Goal: Task Accomplishment & Management: Manage account settings

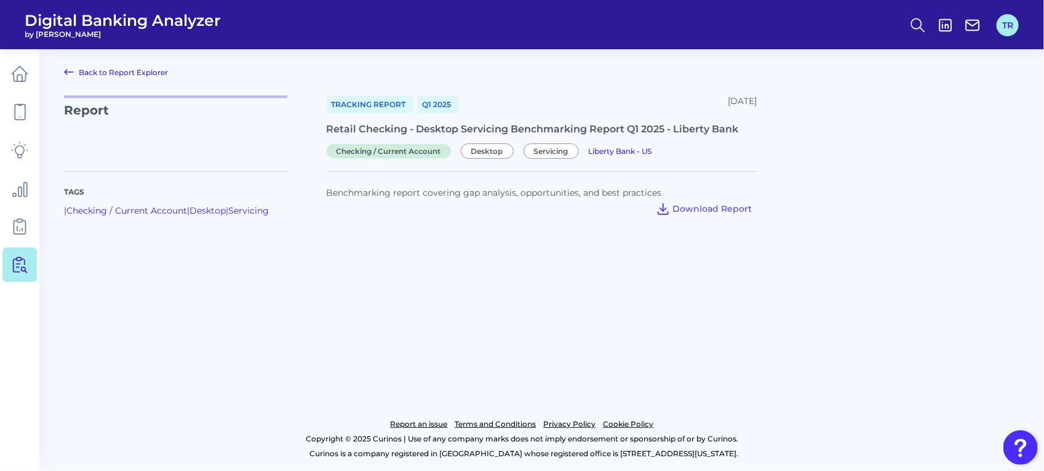
click at [1009, 22] on button "TR" at bounding box center [1008, 25] width 22 height 22
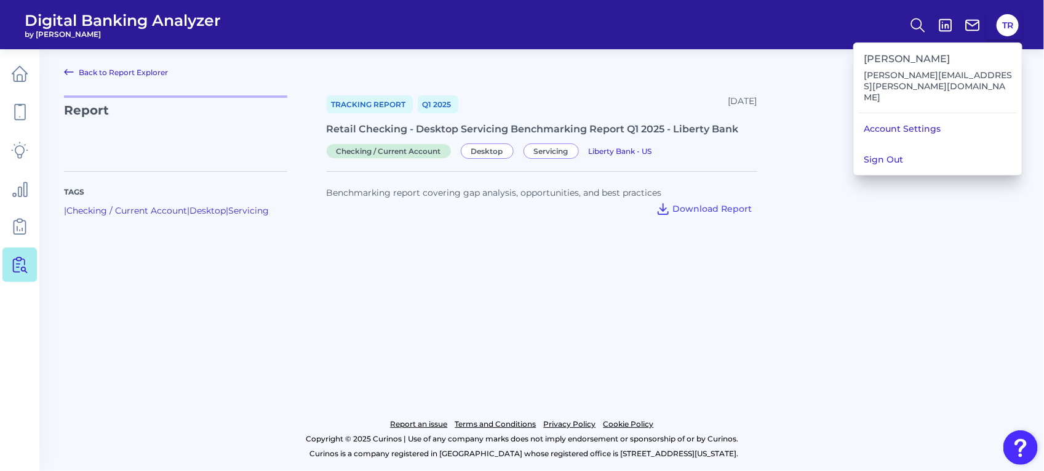
drag, startPoint x: 913, startPoint y: 134, endPoint x: 905, endPoint y: 102, distance: 33.1
click at [913, 144] on button "Sign Out" at bounding box center [938, 159] width 168 height 31
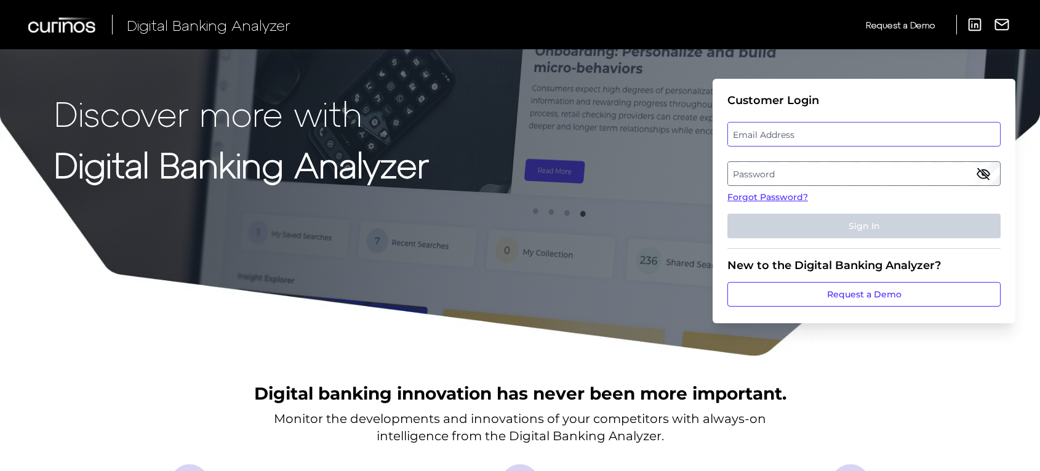
type input "[PERSON_NAME][EMAIL_ADDRESS][PERSON_NAME][DOMAIN_NAME]"
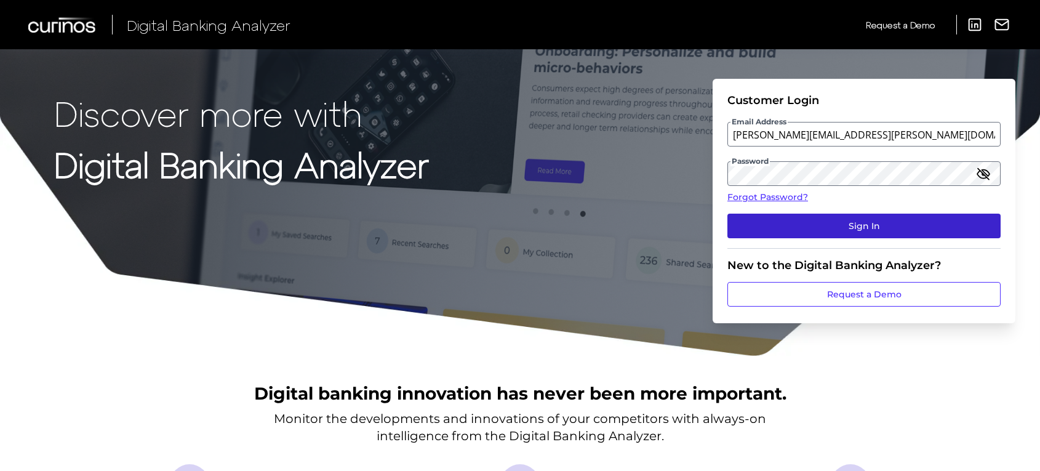
click at [782, 229] on button "Sign In" at bounding box center [863, 225] width 273 height 25
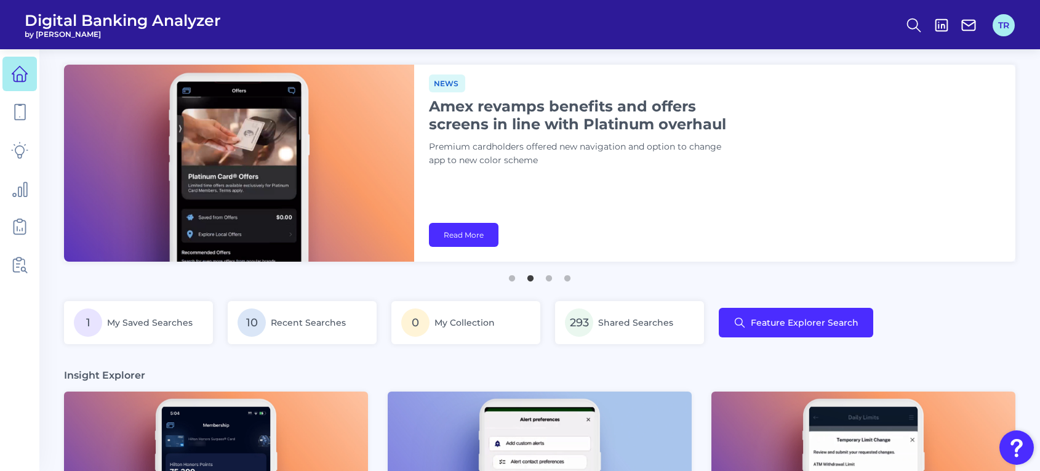
click at [994, 28] on button "TR" at bounding box center [1003, 25] width 22 height 22
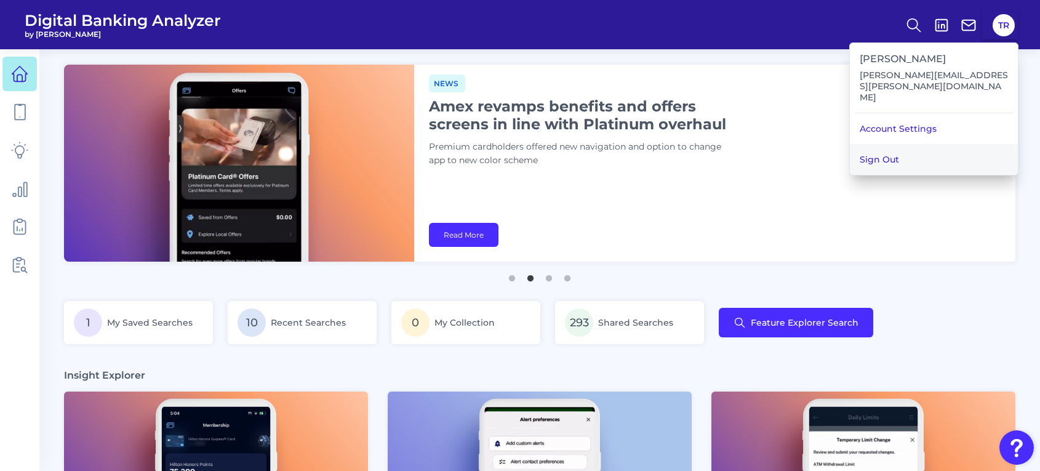
click at [905, 144] on button "Sign Out" at bounding box center [934, 159] width 168 height 31
